Goal: Task Accomplishment & Management: Manage account settings

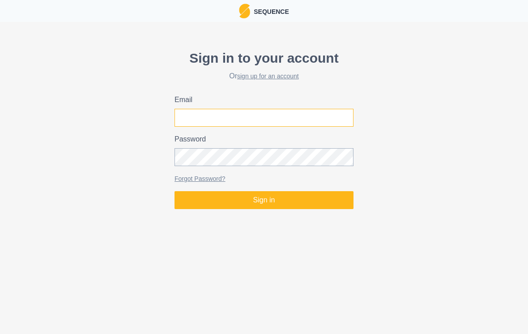
click at [264, 115] on input "Email" at bounding box center [264, 118] width 179 height 18
type input "[EMAIL_ADDRESS][DOMAIN_NAME]"
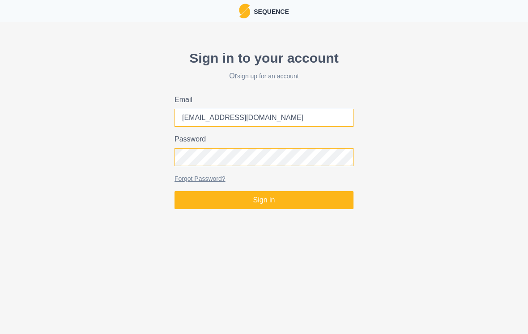
click at [264, 200] on button "Sign in" at bounding box center [264, 200] width 179 height 18
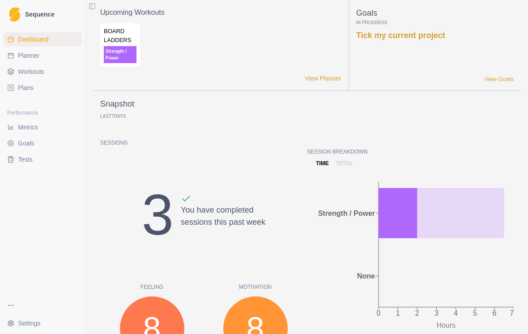
click at [26, 53] on span "Planner" at bounding box center [28, 55] width 21 height 9
select select "month"
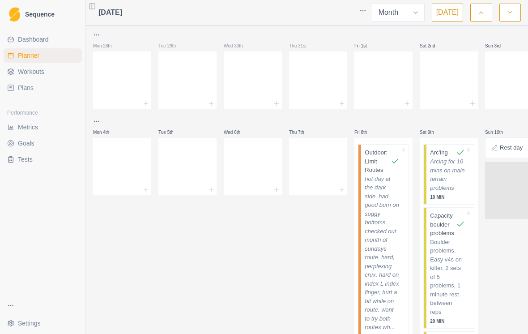
click at [38, 32] on link "Dashboard" at bounding box center [43, 39] width 78 height 14
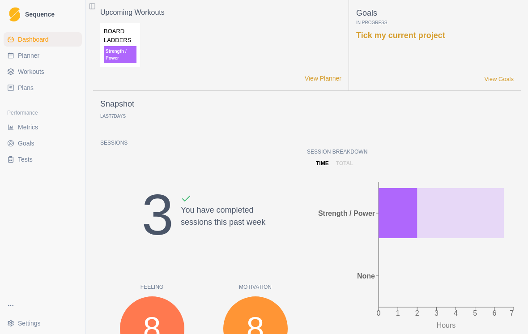
click at [123, 47] on p "Strength / Power" at bounding box center [120, 54] width 33 height 17
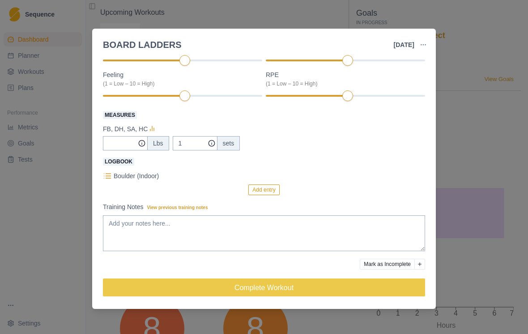
scroll to position [94, 0]
click at [260, 191] on button "Add entry" at bounding box center [263, 189] width 31 height 11
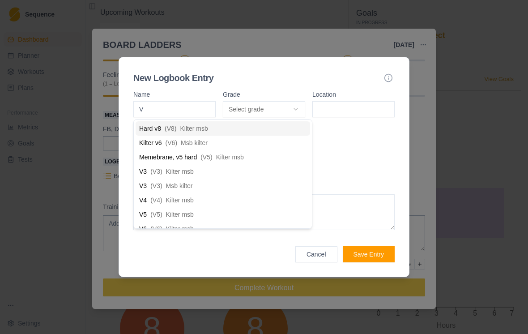
type input "V3"
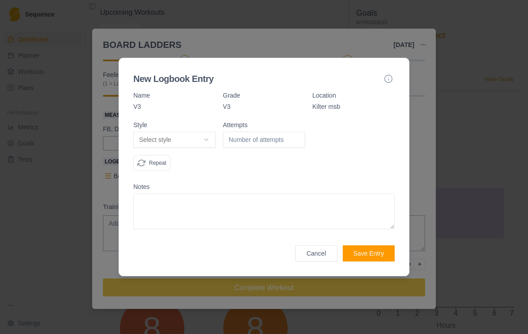
click at [198, 140] on button "Select style" at bounding box center [174, 140] width 82 height 16
click at [184, 172] on div "Flash" at bounding box center [175, 173] width 79 height 14
select select "flash"
click at [374, 249] on button "Save Entry" at bounding box center [369, 253] width 52 height 16
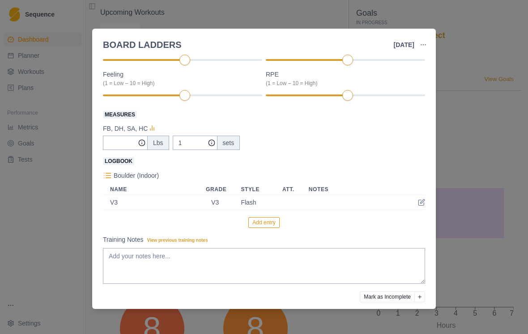
click at [265, 219] on button "Add entry" at bounding box center [263, 222] width 31 height 11
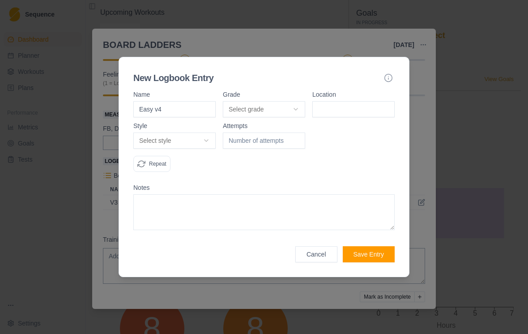
type input "Easy v4"
click at [289, 109] on button "Select grade" at bounding box center [264, 109] width 82 height 16
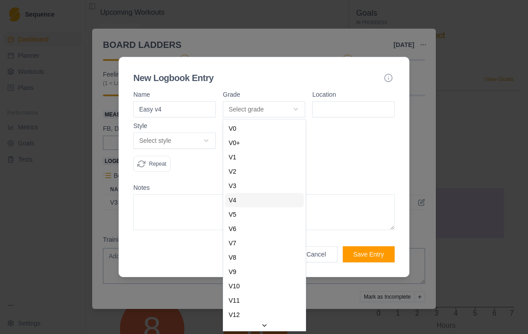
click at [263, 202] on div "V4" at bounding box center [264, 200] width 79 height 14
select select "ce4a9362-81d3-4cb3-a3b0-152c193b16d0"
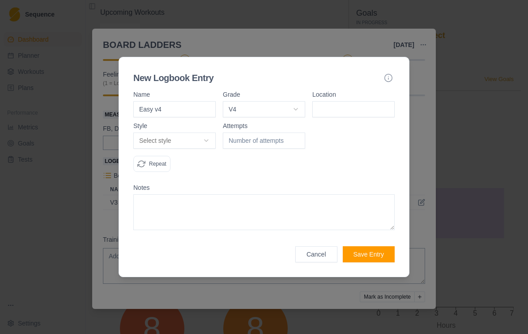
click at [356, 108] on input at bounding box center [353, 109] width 82 height 16
type input "Kilter msb"
click at [200, 138] on button "Select style" at bounding box center [174, 141] width 82 height 16
click at [184, 170] on div "Flash" at bounding box center [175, 174] width 79 height 14
select select "flash"
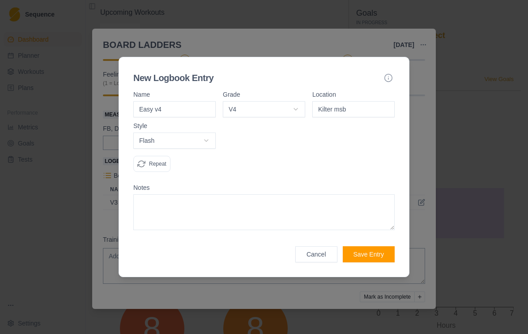
click at [379, 246] on button "Save Entry" at bounding box center [369, 254] width 52 height 16
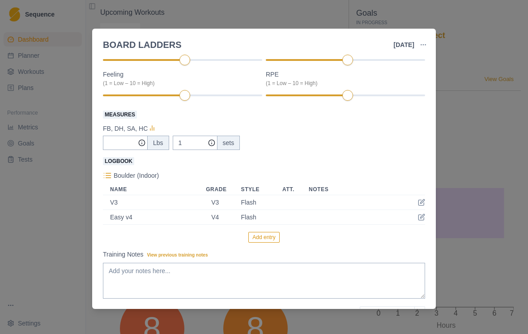
click at [488, 129] on div "BOARD LADDERS [DATE] Link To Goal View Workout Metrics Edit Original Workout Re…" at bounding box center [264, 167] width 528 height 334
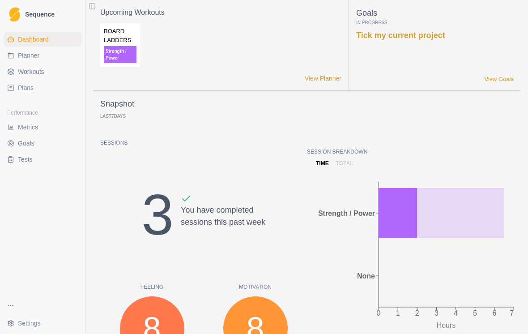
click at [42, 60] on link "Planner" at bounding box center [43, 55] width 78 height 14
select select "month"
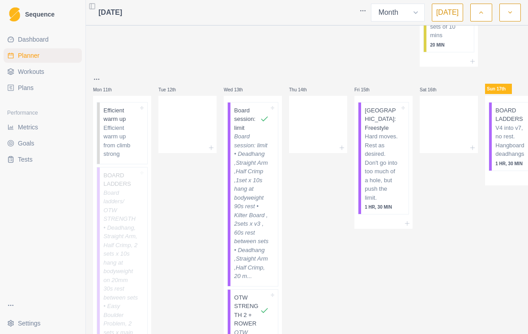
scroll to position [328, 0]
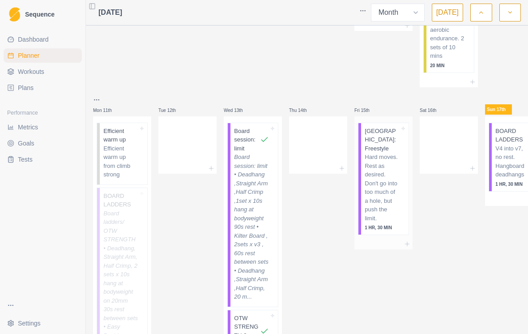
click at [384, 178] on p "Hard moves. Rest as desired. Don't go into too much of a hole, but push the lim…" at bounding box center [382, 188] width 35 height 70
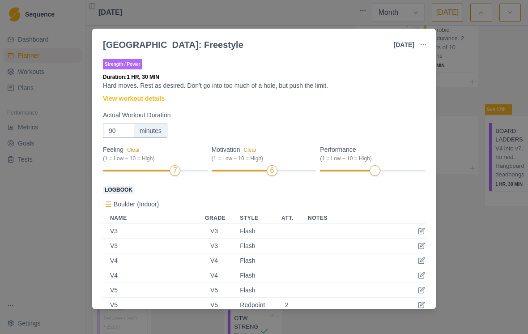
scroll to position [0, 0]
click at [428, 40] on button "button" at bounding box center [424, 45] width 18 height 18
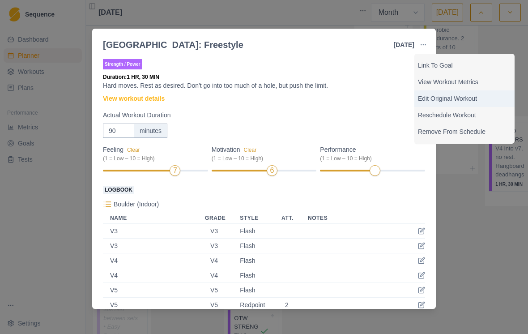
click at [474, 96] on p "Edit Original Workout" at bounding box center [464, 98] width 93 height 9
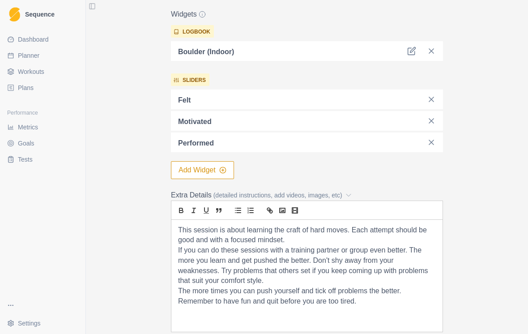
scroll to position [267, 0]
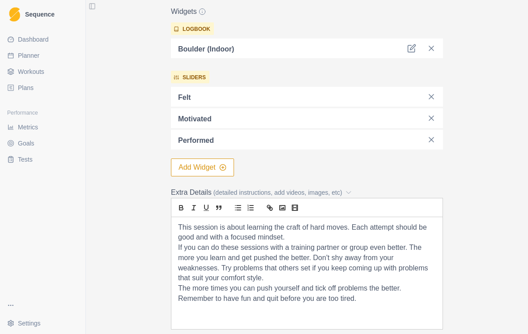
click at [217, 170] on button "Add Widget" at bounding box center [202, 167] width 63 height 18
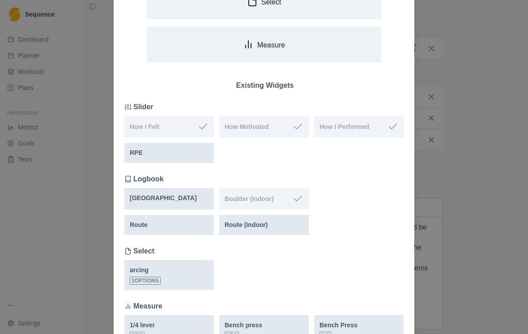
scroll to position [68, 0]
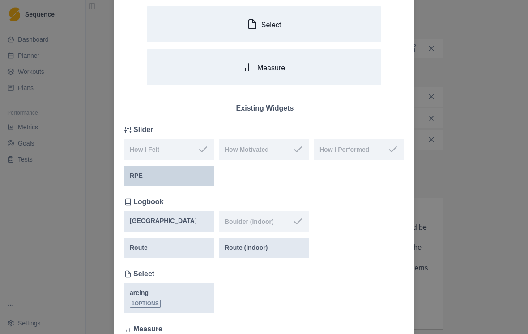
click at [184, 176] on div "RPE" at bounding box center [169, 175] width 79 height 9
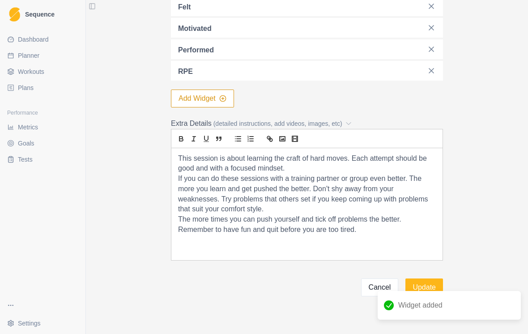
scroll to position [357, 0]
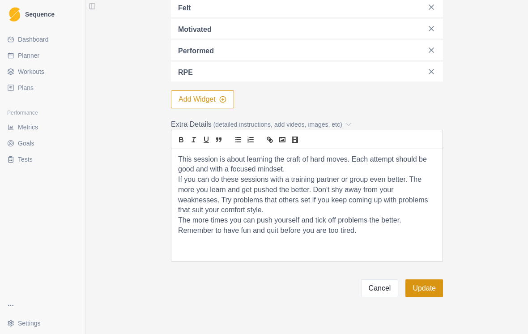
click at [429, 286] on button "Update" at bounding box center [425, 288] width 38 height 18
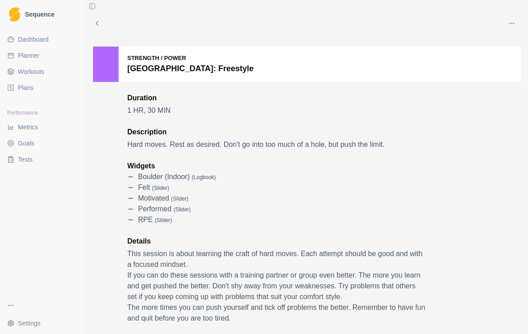
click at [25, 57] on span "Planner" at bounding box center [28, 55] width 21 height 9
select select "month"
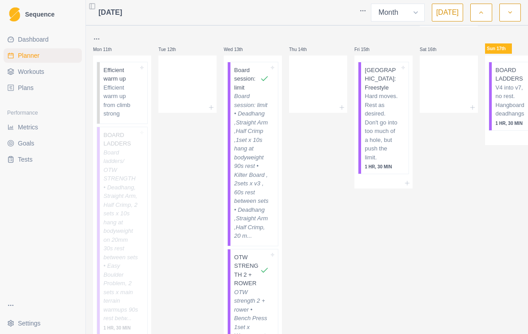
scroll to position [376, 0]
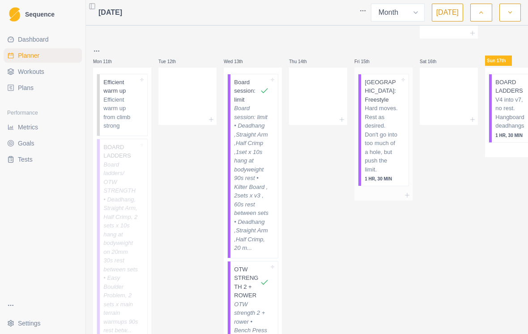
click at [388, 113] on p "Hard moves. Rest as desired. Don't go into too much of a hole, but push the lim…" at bounding box center [382, 139] width 35 height 70
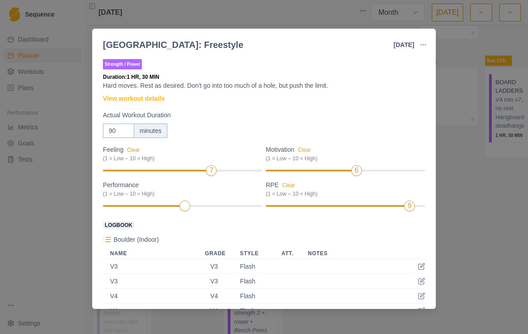
click at [492, 231] on div "[GEOGRAPHIC_DATA]: Freestyle [DATE] Link To Goal View Workout Metrics Edit Orig…" at bounding box center [264, 167] width 528 height 334
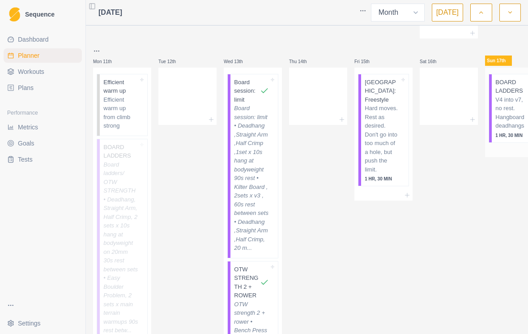
click at [507, 118] on p "V4 into v7, no rest. Hangboard deadhangs" at bounding box center [513, 112] width 35 height 35
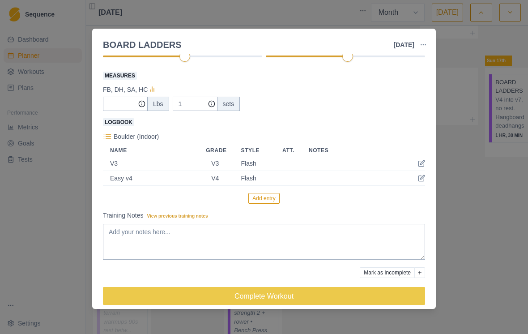
scroll to position [133, 0]
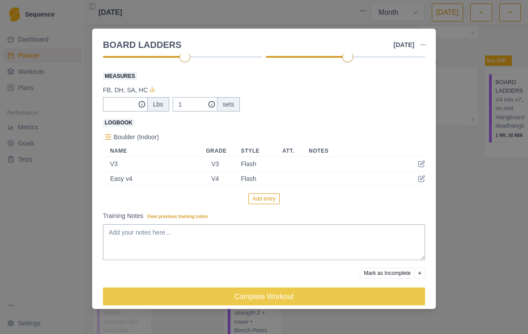
click at [261, 192] on div "Boulder (Indoor) Name Grade Style Att. Notes V3 V3 Flash Easy v4 V4 Flash Add e…" at bounding box center [264, 167] width 322 height 73
click at [267, 195] on button "Add entry" at bounding box center [263, 198] width 31 height 11
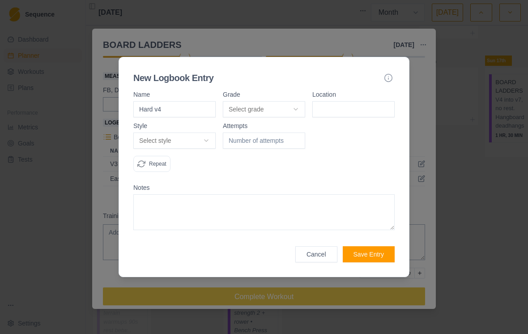
type input "Hard v4"
click at [275, 110] on button "Select grade" at bounding box center [264, 109] width 82 height 16
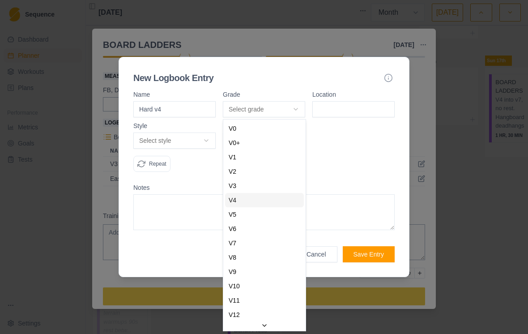
click at [268, 199] on div "V4" at bounding box center [264, 200] width 79 height 14
select select "ce4a9362-81d3-4cb3-a3b0-152c193b16d0"
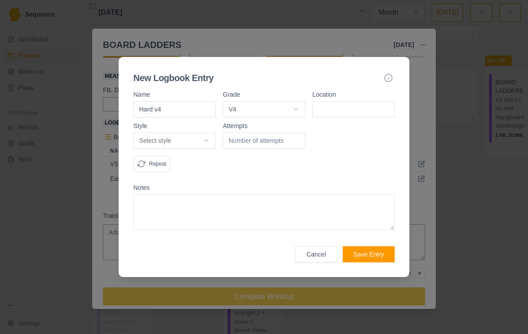
click at [371, 107] on input at bounding box center [353, 109] width 82 height 16
type input "Kilter msb"
click at [198, 144] on button "Select style" at bounding box center [174, 141] width 82 height 16
click at [186, 172] on div "Flash" at bounding box center [175, 174] width 79 height 14
select select "flash"
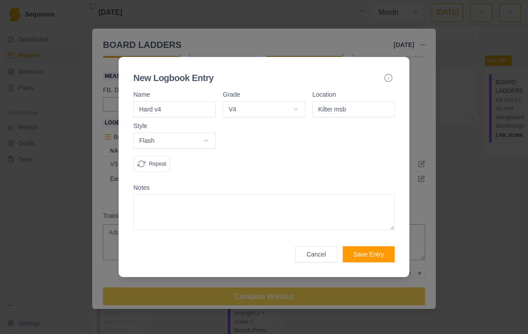
click at [361, 259] on button "Save Entry" at bounding box center [369, 254] width 52 height 16
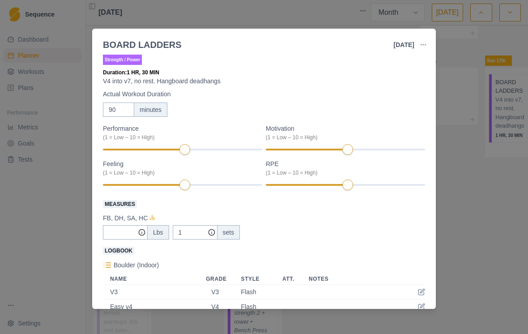
scroll to position [11, 0]
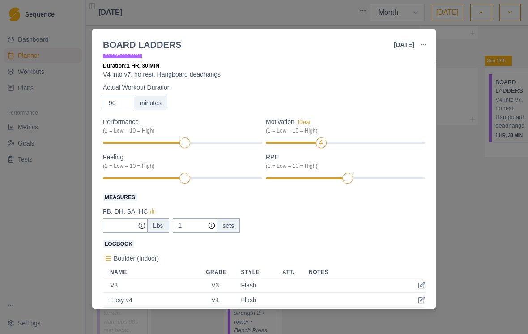
click at [307, 116] on div "Strength / Power Duration: 1 HR, 30 MIN V4 into v7, no rest. Hangboard deadhang…" at bounding box center [264, 248] width 322 height 404
click at [303, 124] on button "Clear" at bounding box center [304, 122] width 13 height 6
click at [303, 124] on label "Motivation (1 = Low – 10 = High)" at bounding box center [343, 125] width 154 height 17
click at [304, 117] on div "Strength / Power Duration: 1 HR, 30 MIN V4 into v7, no rest. Hangboard deadhang…" at bounding box center [264, 248] width 322 height 404
click at [308, 121] on button "Clear" at bounding box center [304, 122] width 13 height 6
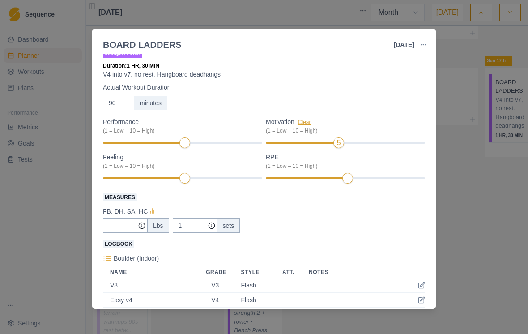
click at [309, 120] on button "Clear" at bounding box center [304, 122] width 13 height 6
click at [167, 171] on div "Feeling Clear (1 = Low – 10 = High) 3" at bounding box center [182, 169] width 159 height 32
click at [123, 222] on input "Measures" at bounding box center [125, 225] width 45 height 14
type input "40"
click at [191, 222] on input "1" at bounding box center [195, 225] width 45 height 14
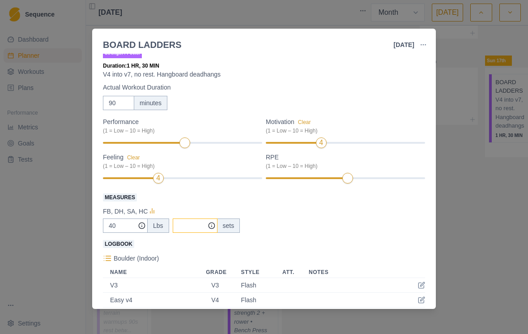
type input "2"
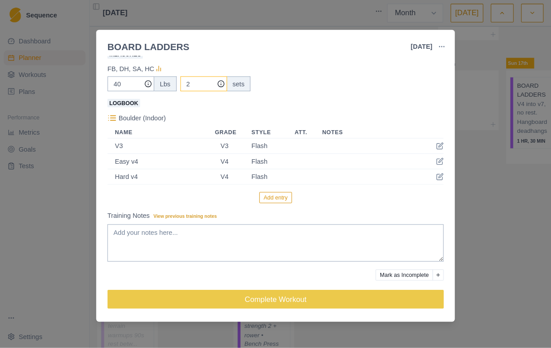
scroll to position [157, 0]
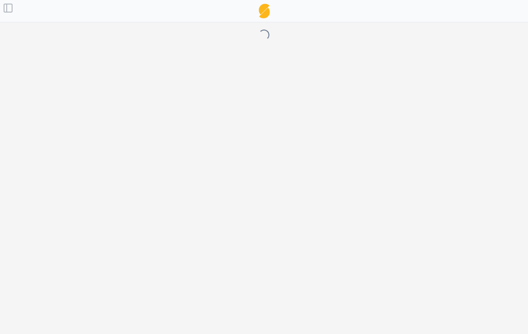
select select "month"
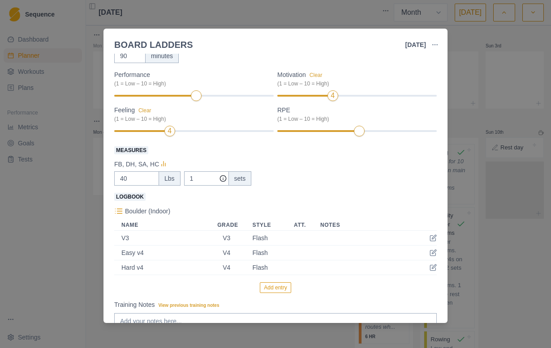
scroll to position [59, 0]
click at [280, 283] on button "Add entry" at bounding box center [275, 287] width 31 height 11
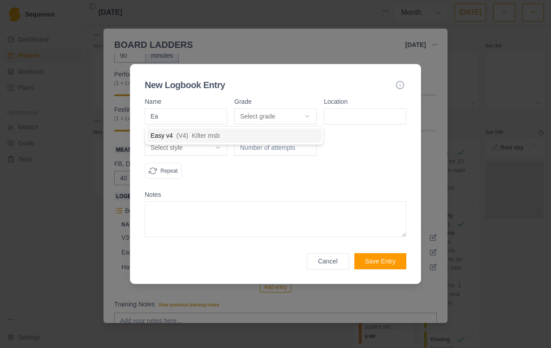
type input "Eas"
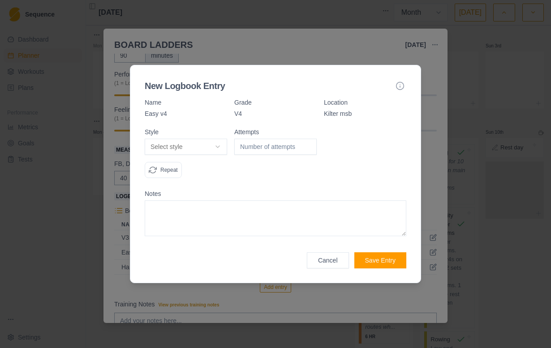
click at [218, 154] on button "Select style" at bounding box center [186, 147] width 82 height 16
click at [196, 195] on div "Redpoint" at bounding box center [186, 195] width 79 height 14
select select "redpoint"
click at [284, 147] on input "number" at bounding box center [275, 147] width 82 height 16
type input "10"
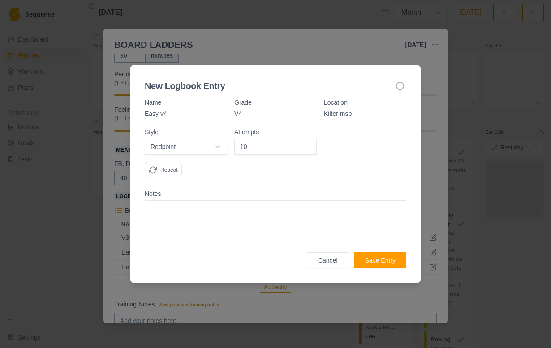
click at [242, 205] on textarea at bounding box center [275, 219] width 261 height 36
type textarea "boulder problems on the minute. 1 set"
click at [388, 258] on button "Save Entry" at bounding box center [380, 260] width 52 height 16
